Goal: Transaction & Acquisition: Purchase product/service

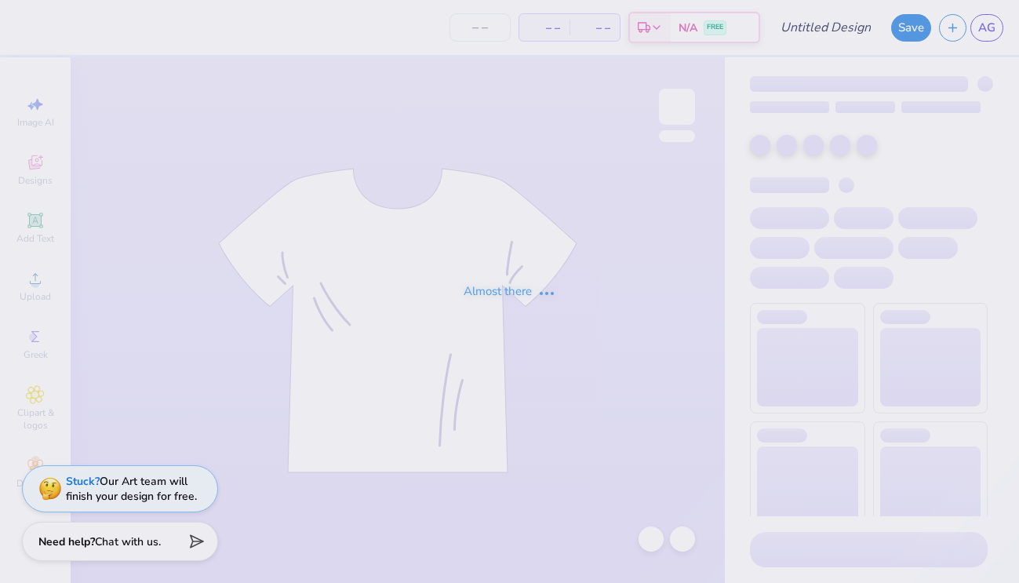
type input "final almost"
type input "50"
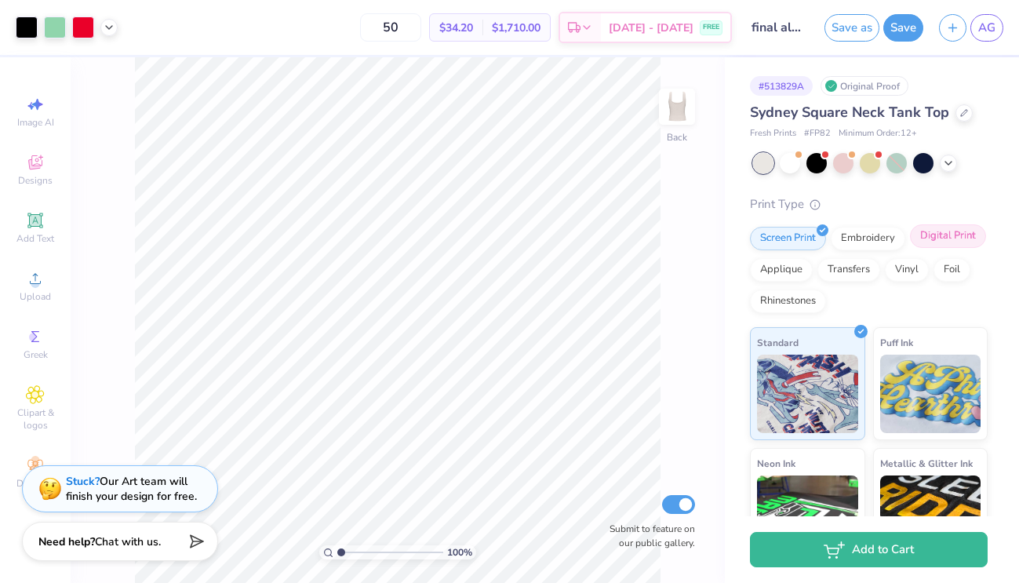
click at [958, 229] on div "Digital Print" at bounding box center [948, 236] width 76 height 24
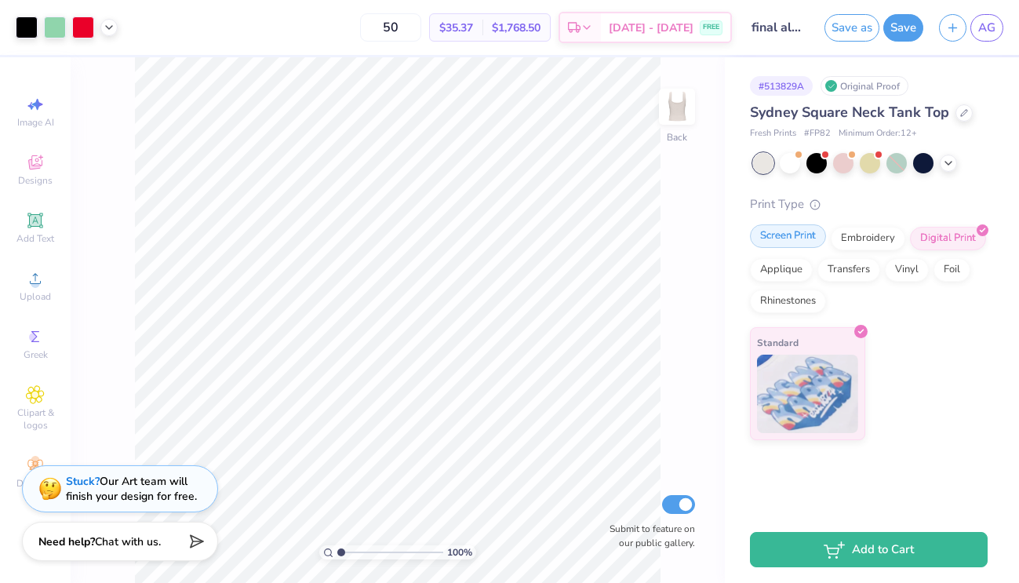
click at [806, 235] on div "Screen Print" at bounding box center [788, 236] width 76 height 24
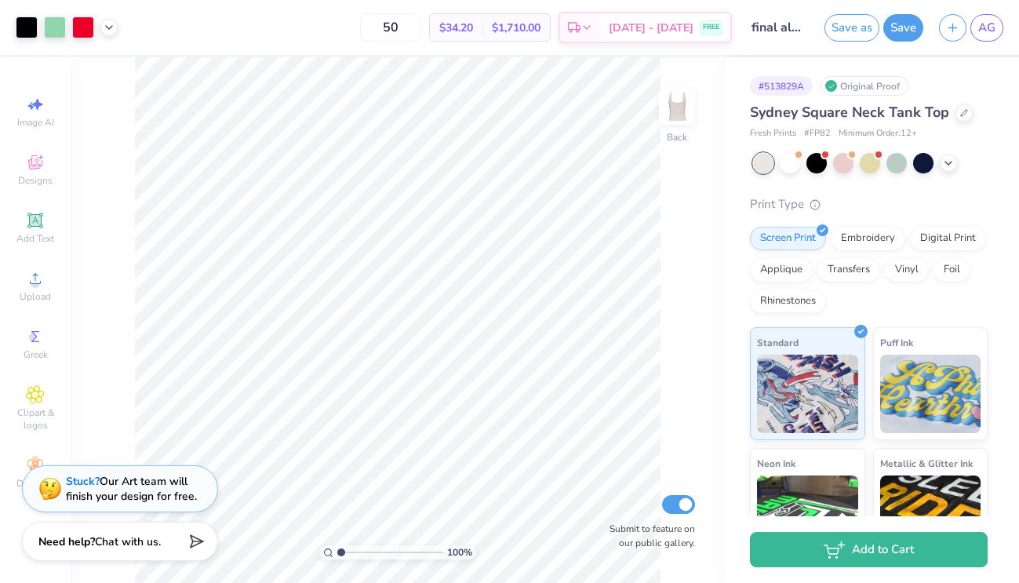
scroll to position [5, 0]
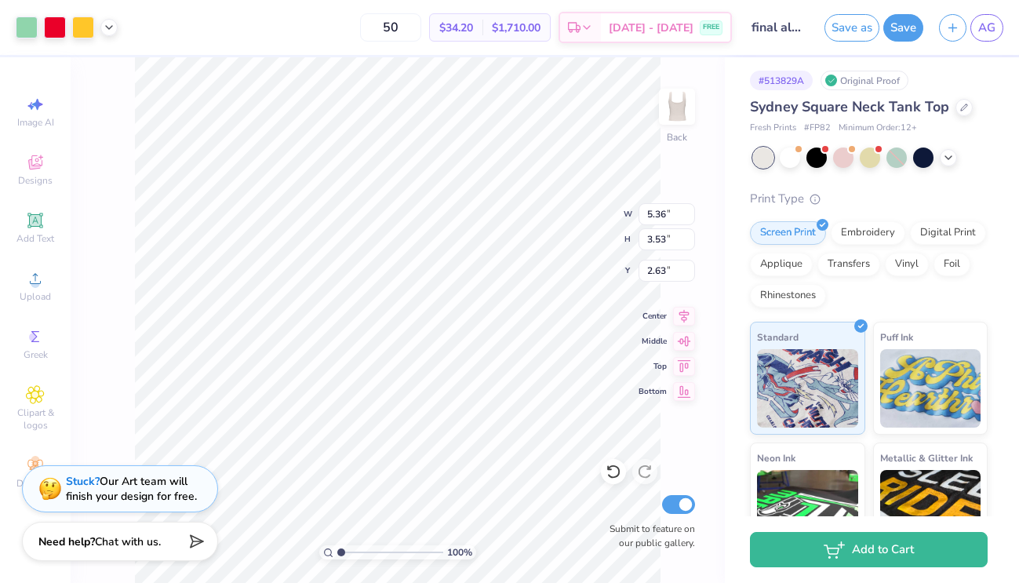
type input "2.45"
click at [634, 30] on span "[DATE] - [DATE]" at bounding box center [651, 30] width 85 height 16
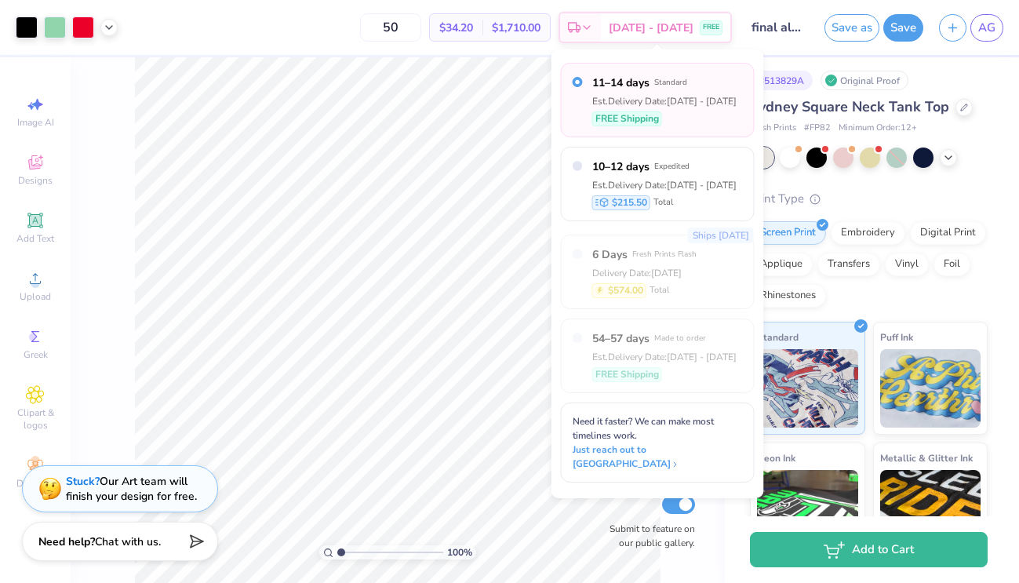
click at [669, 55] on div "11–14 days Standard Est. Delivery Date: [DATE] - [DATE] FREE Shipping 10–12 day…" at bounding box center [657, 273] width 213 height 449
click at [752, 35] on input "final almost" at bounding box center [778, 27] width 77 height 31
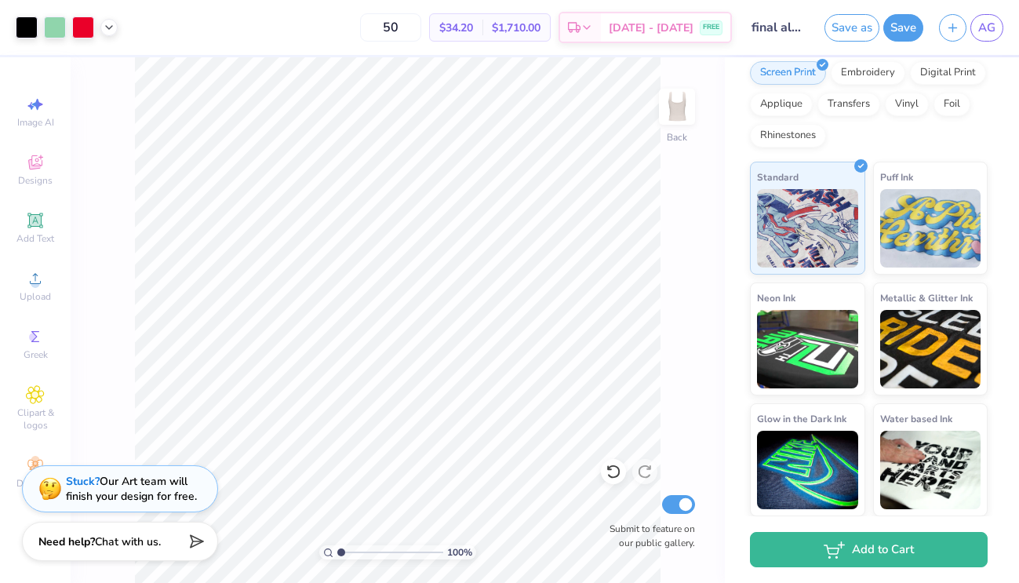
scroll to position [0, 0]
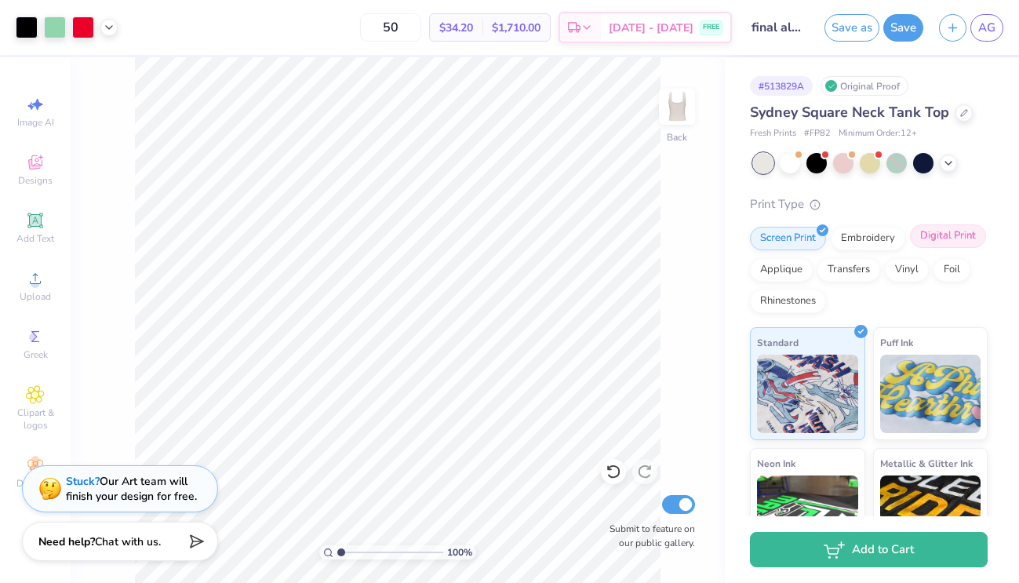
click at [937, 238] on div "Digital Print" at bounding box center [948, 236] width 76 height 24
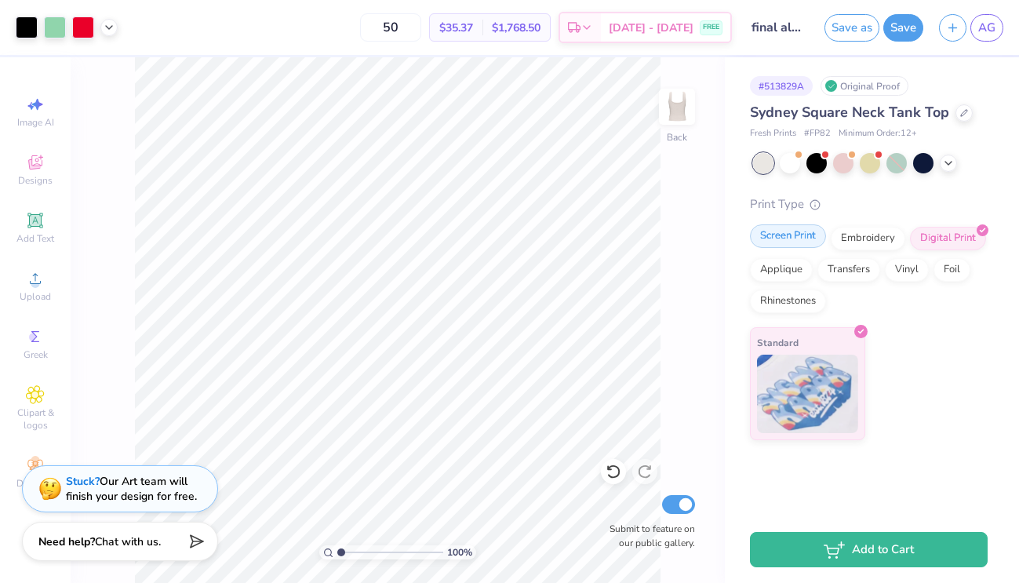
click at [792, 232] on div "Screen Print" at bounding box center [788, 236] width 76 height 24
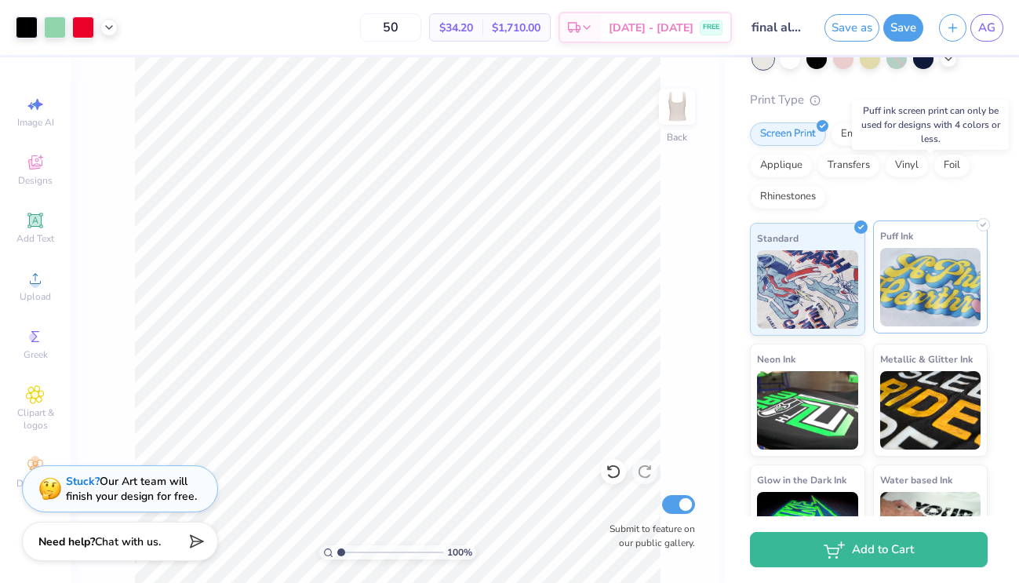
scroll to position [166, 0]
